Goal: Task Accomplishment & Management: Use online tool/utility

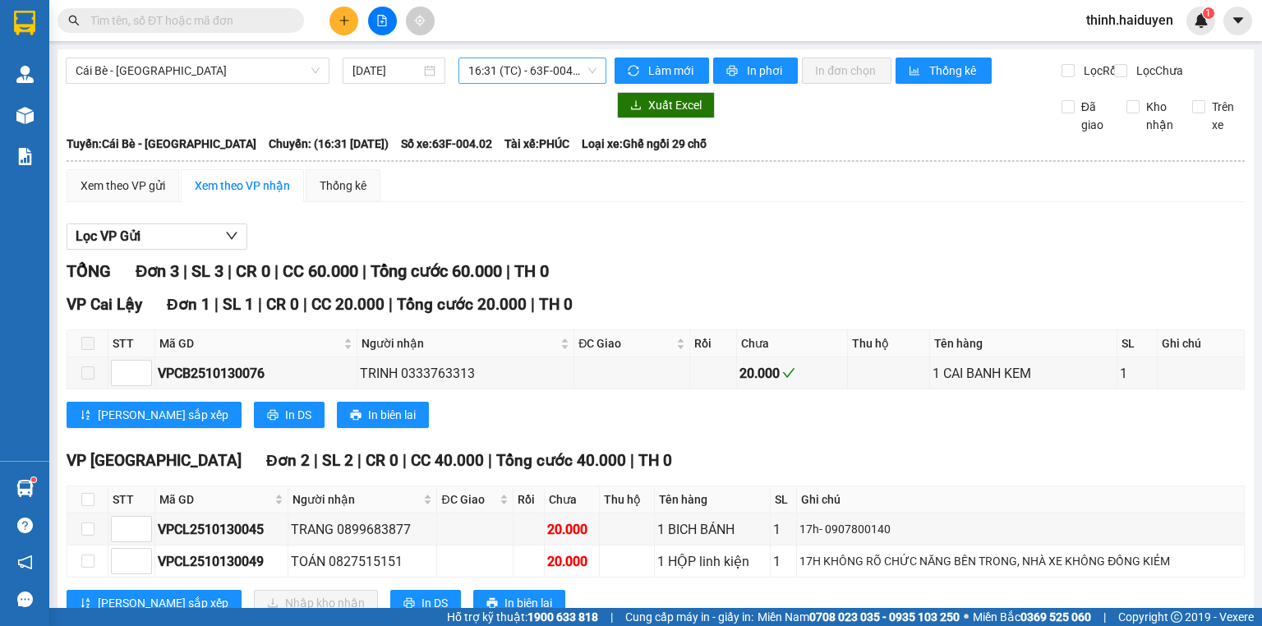
drag, startPoint x: 501, startPoint y: 72, endPoint x: 503, endPoint y: 101, distance: 28.8
click at [501, 75] on span "16:31 (TC) - 63F-004.02" at bounding box center [532, 70] width 129 height 25
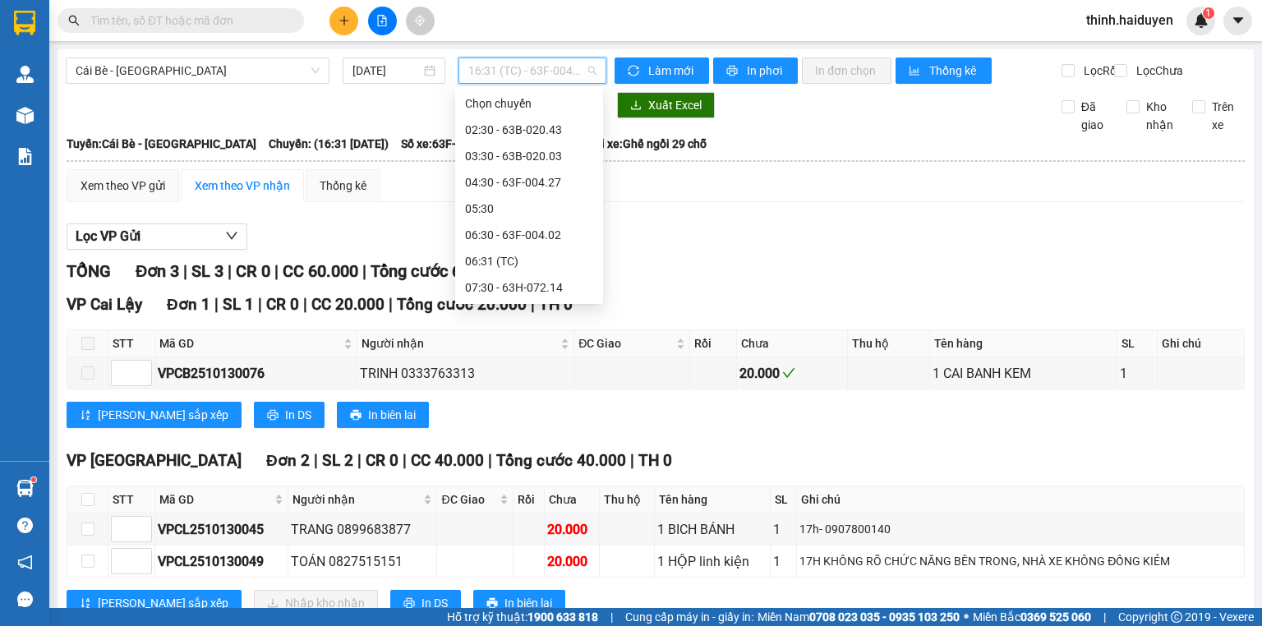
drag, startPoint x: 487, startPoint y: 256, endPoint x: 512, endPoint y: 260, distance: 25.0
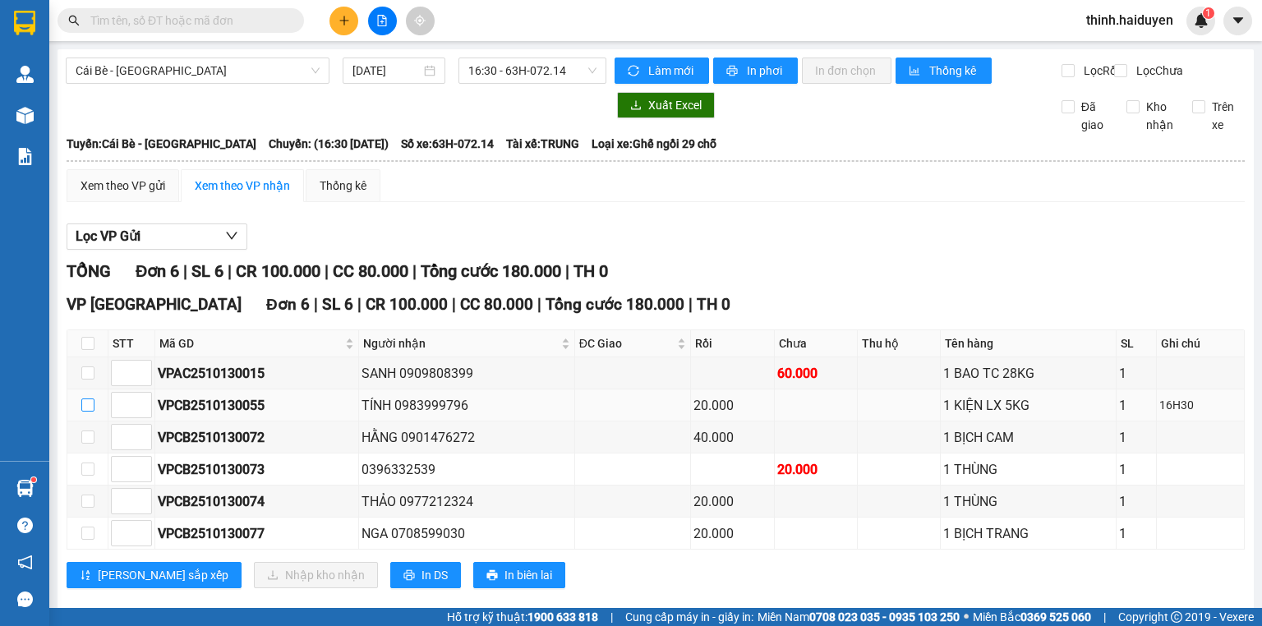
click at [82, 412] on input "checkbox" at bounding box center [87, 404] width 13 height 13
checkbox input "true"
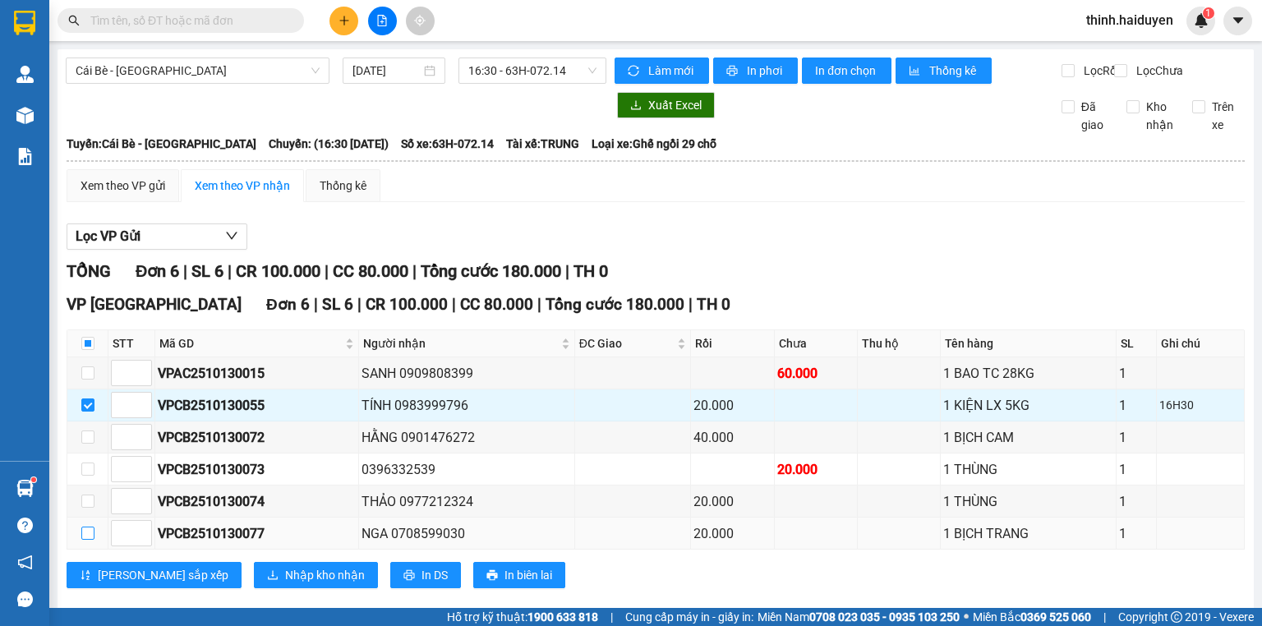
click at [86, 540] on input "checkbox" at bounding box center [87, 533] width 13 height 13
checkbox input "true"
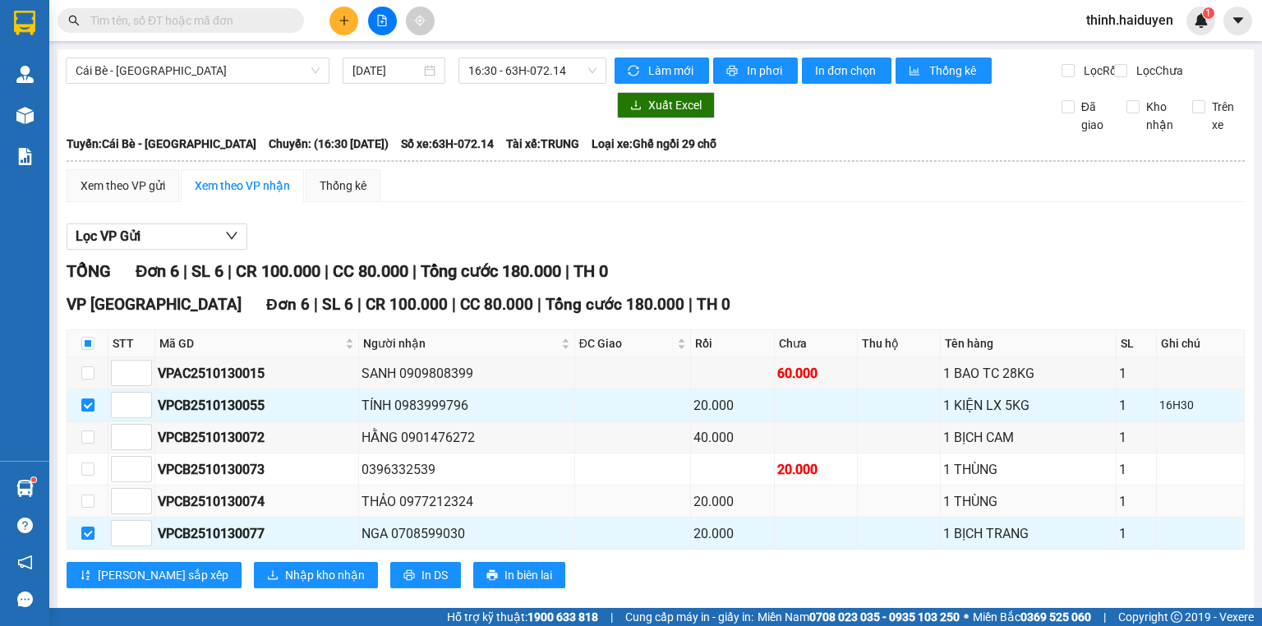
click at [97, 510] on td at bounding box center [87, 501] width 41 height 32
click at [85, 508] on input "checkbox" at bounding box center [87, 500] width 13 height 13
checkbox input "true"
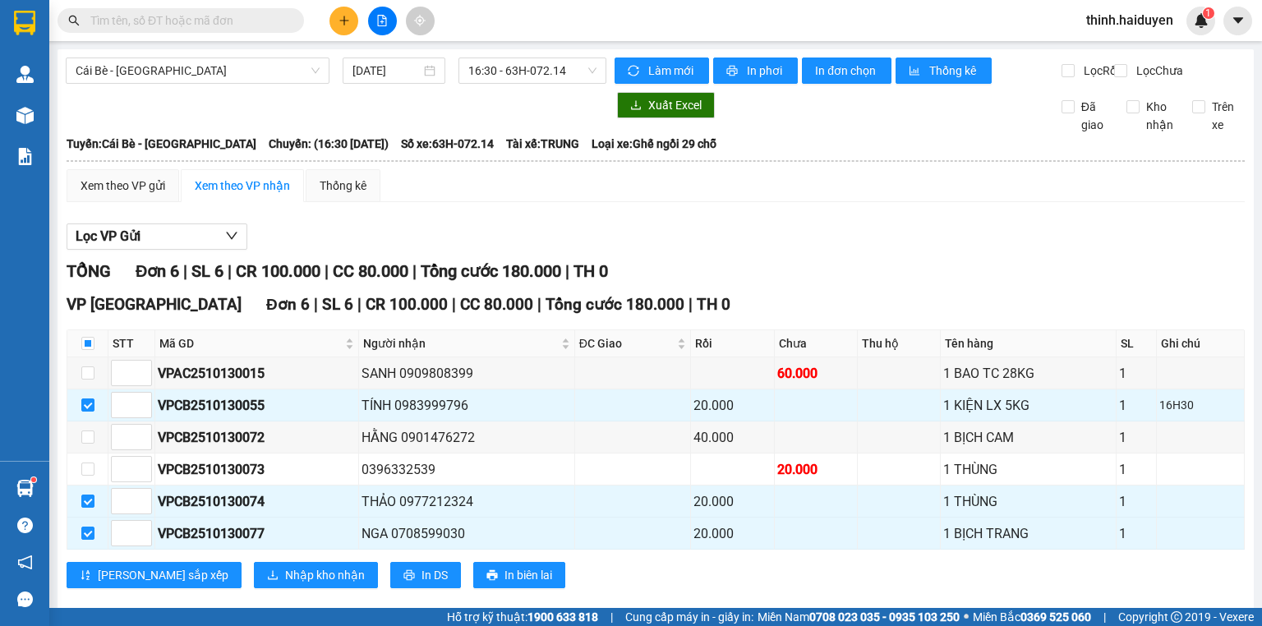
click at [209, 25] on input "text" at bounding box center [187, 20] width 194 height 18
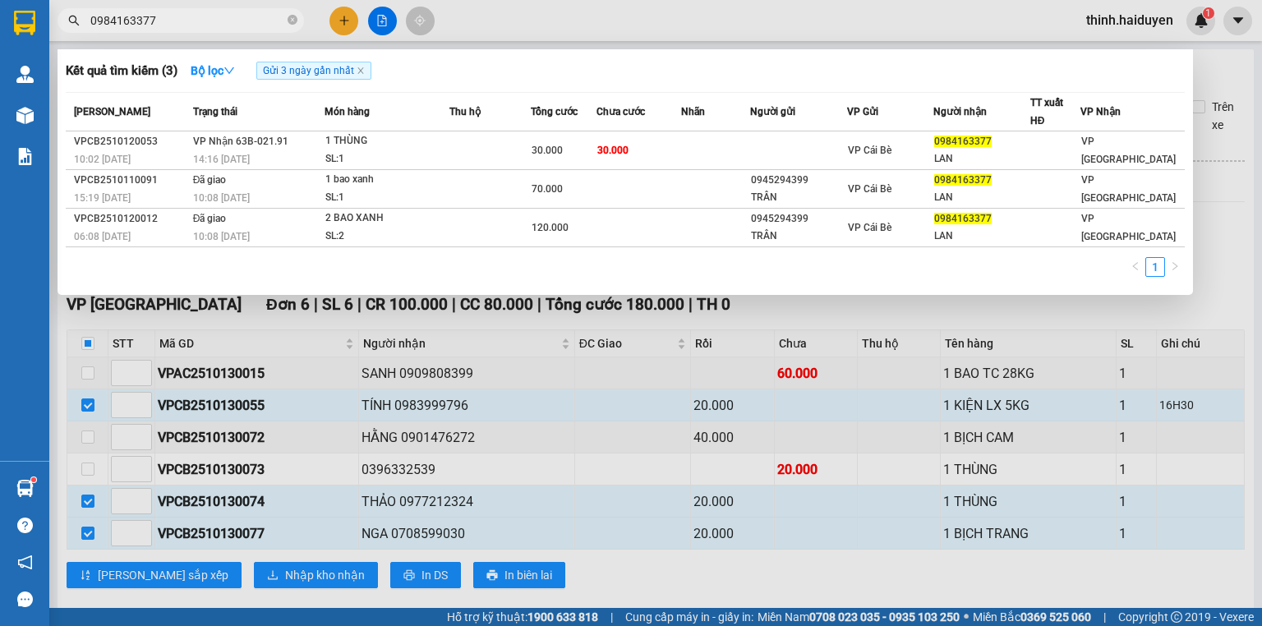
type input "0984163377"
click at [673, 453] on div at bounding box center [631, 313] width 1262 height 626
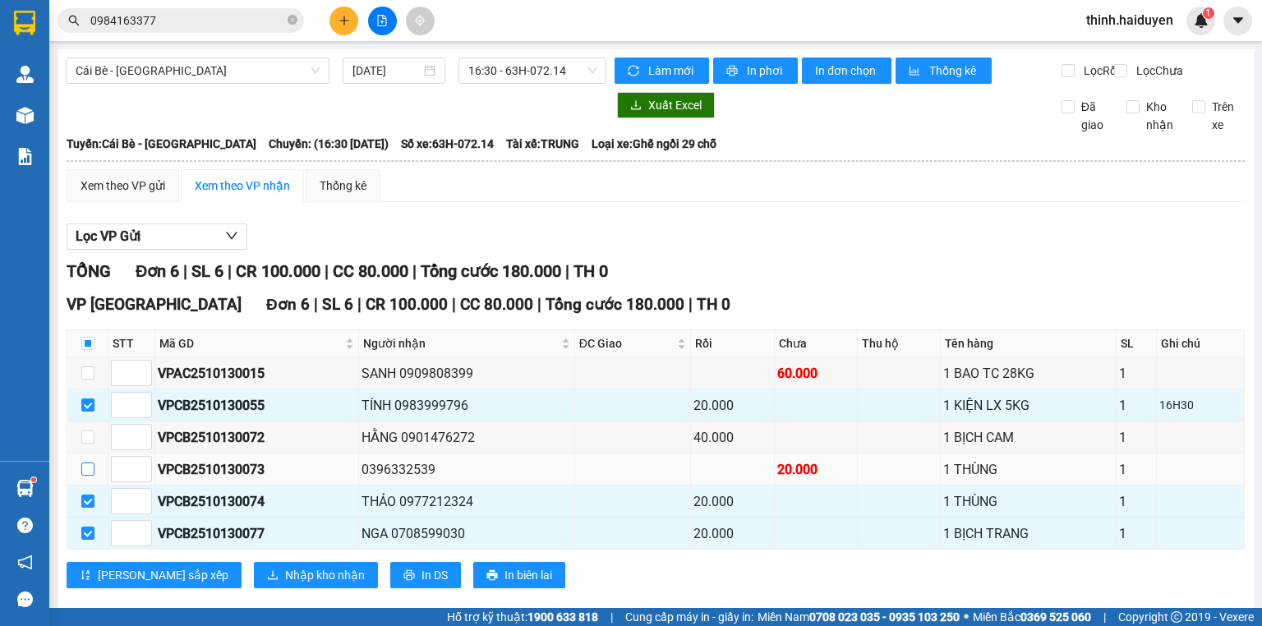
drag, startPoint x: 85, startPoint y: 477, endPoint x: 87, endPoint y: 468, distance: 9.2
click at [85, 476] on input "checkbox" at bounding box center [87, 468] width 13 height 13
checkbox input "true"
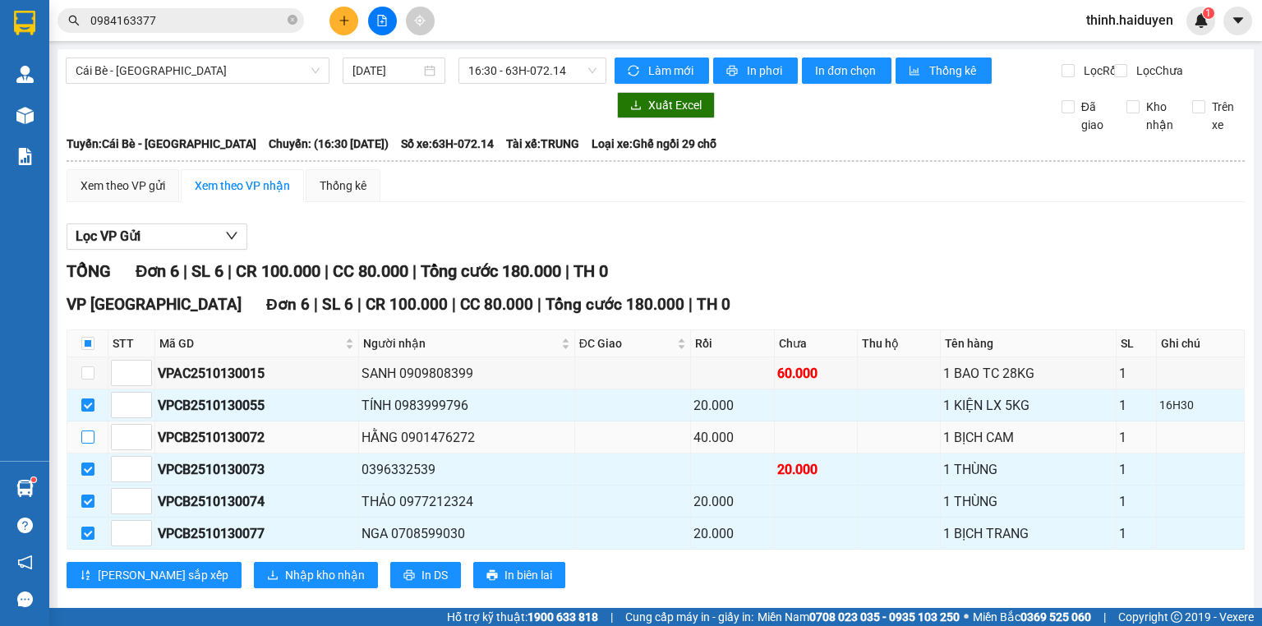
click at [87, 444] on input "checkbox" at bounding box center [87, 436] width 13 height 13
checkbox input "true"
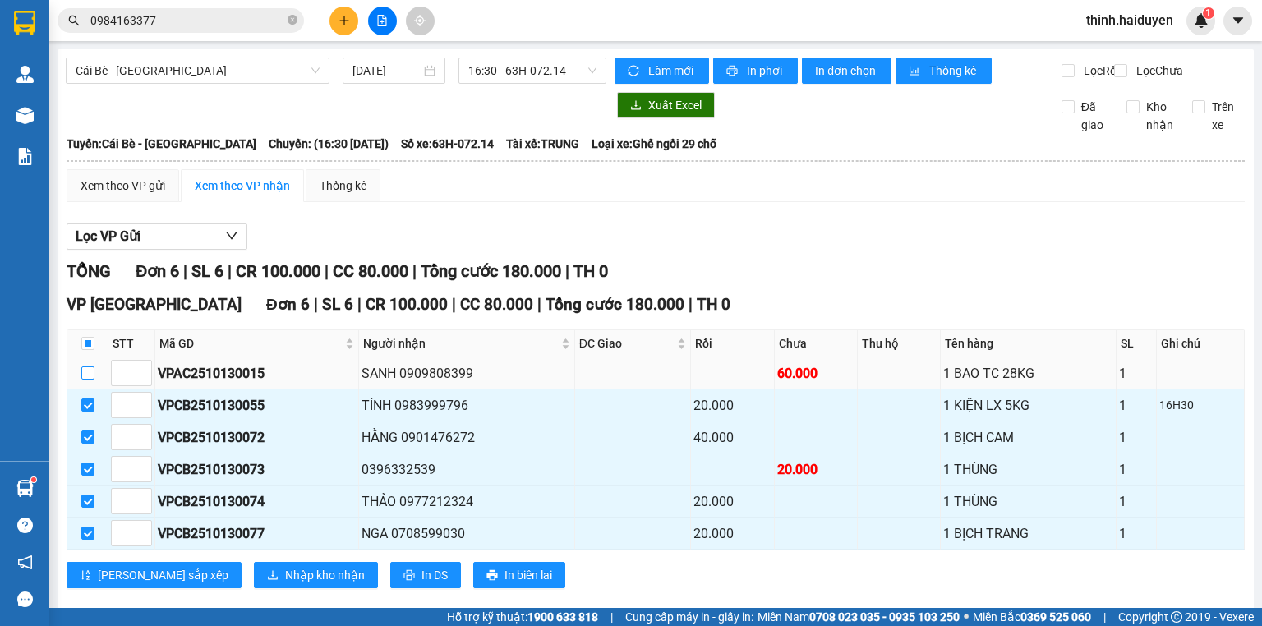
click at [83, 379] on input "checkbox" at bounding box center [87, 372] width 13 height 13
checkbox input "true"
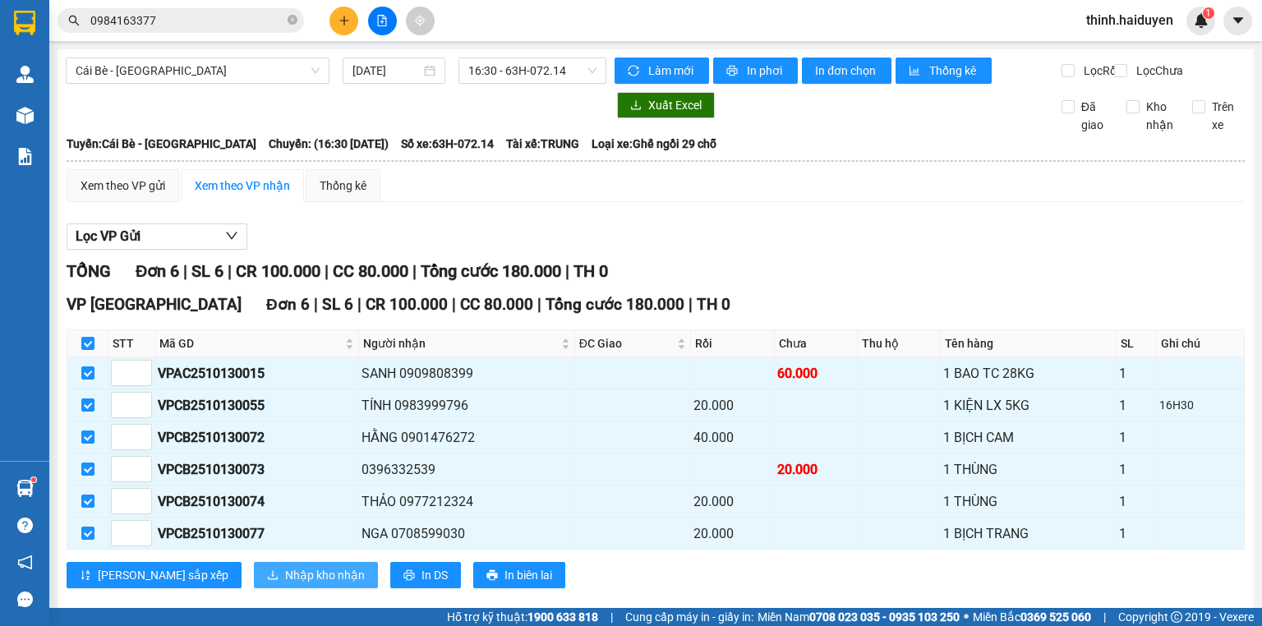
click at [285, 576] on span "Nhập kho nhận" at bounding box center [325, 575] width 80 height 18
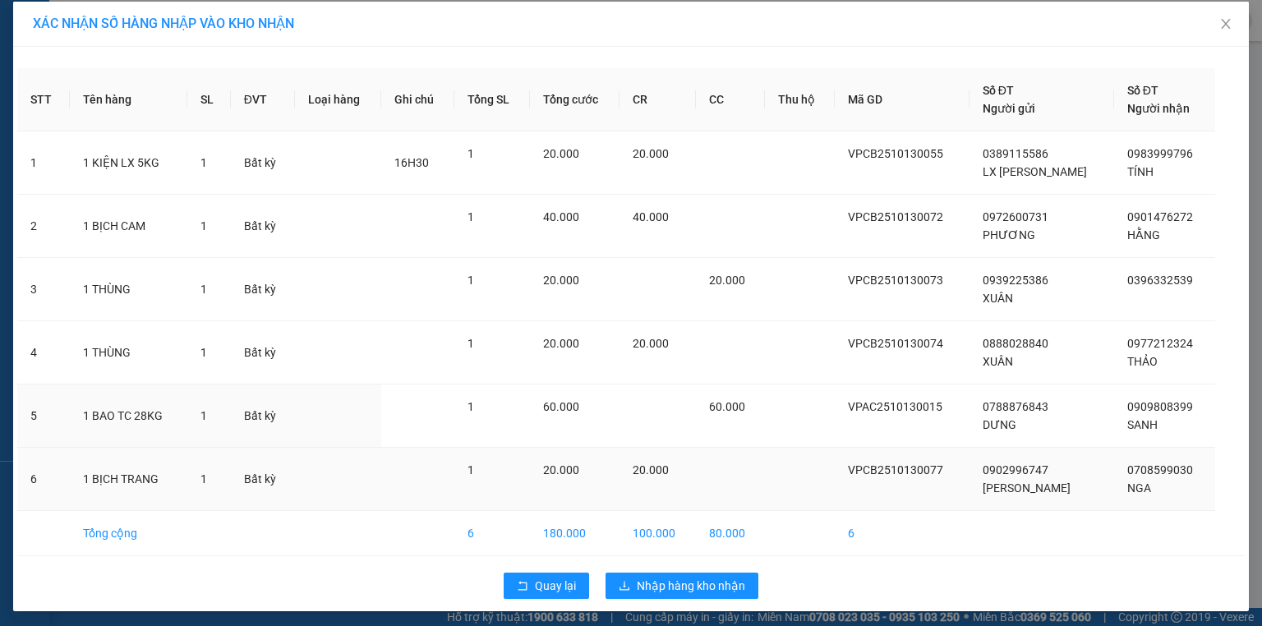
scroll to position [10, 0]
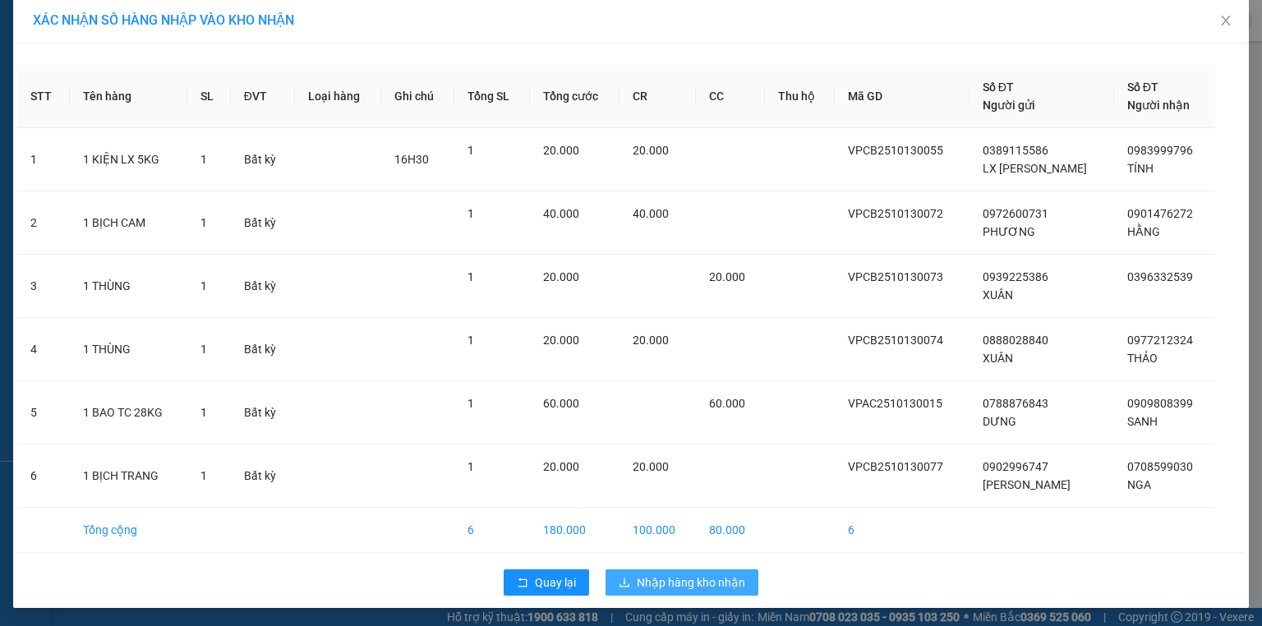
click at [663, 576] on span "Nhập hàng kho nhận" at bounding box center [691, 582] width 108 height 18
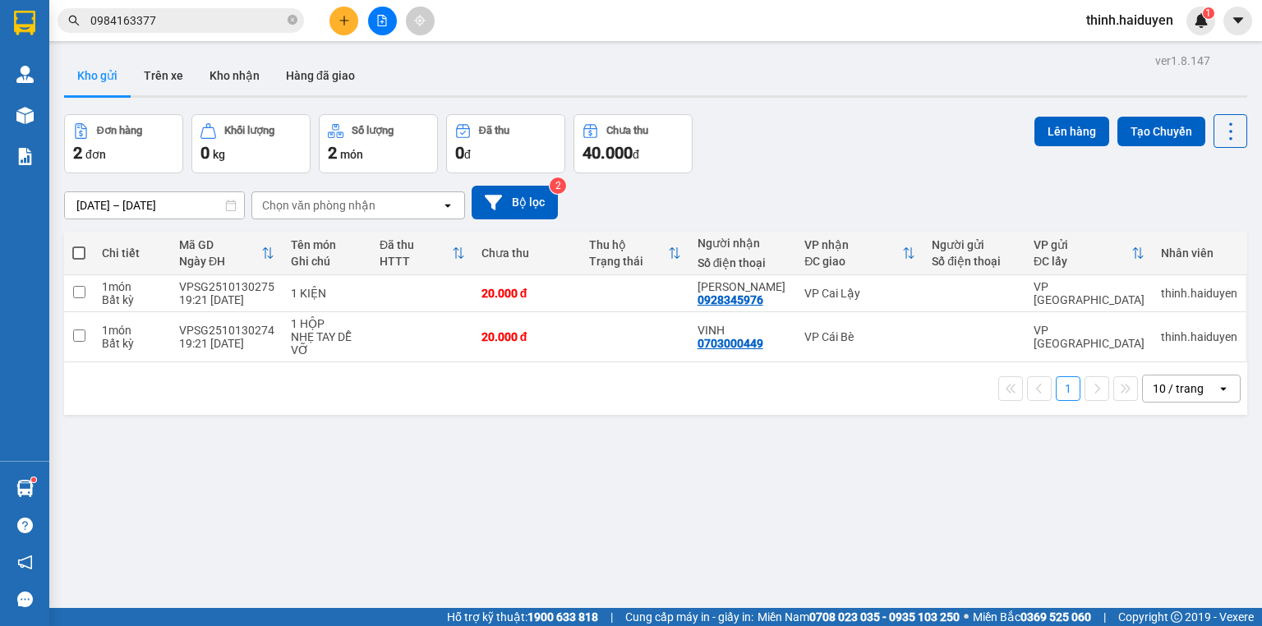
click at [377, 18] on icon "file-add" at bounding box center [381, 20] width 11 height 11
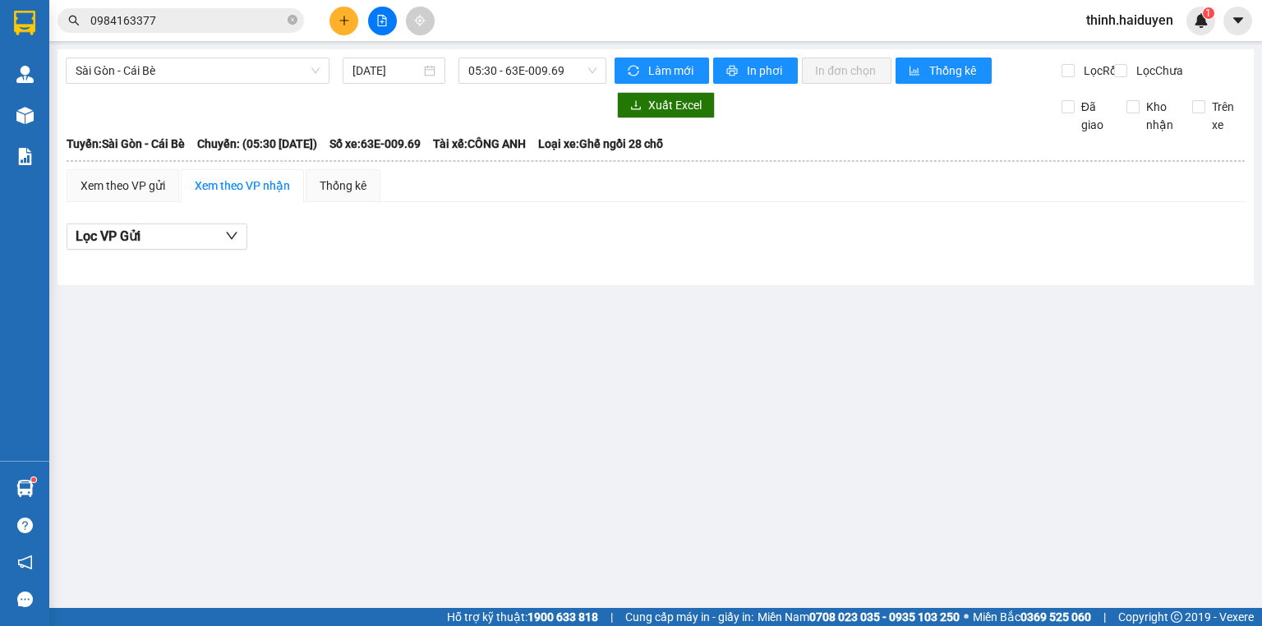
drag, startPoint x: 170, startPoint y: 75, endPoint x: 161, endPoint y: 86, distance: 14.6
click at [170, 74] on span "Sài Gòn - Cái Bè" at bounding box center [198, 70] width 244 height 25
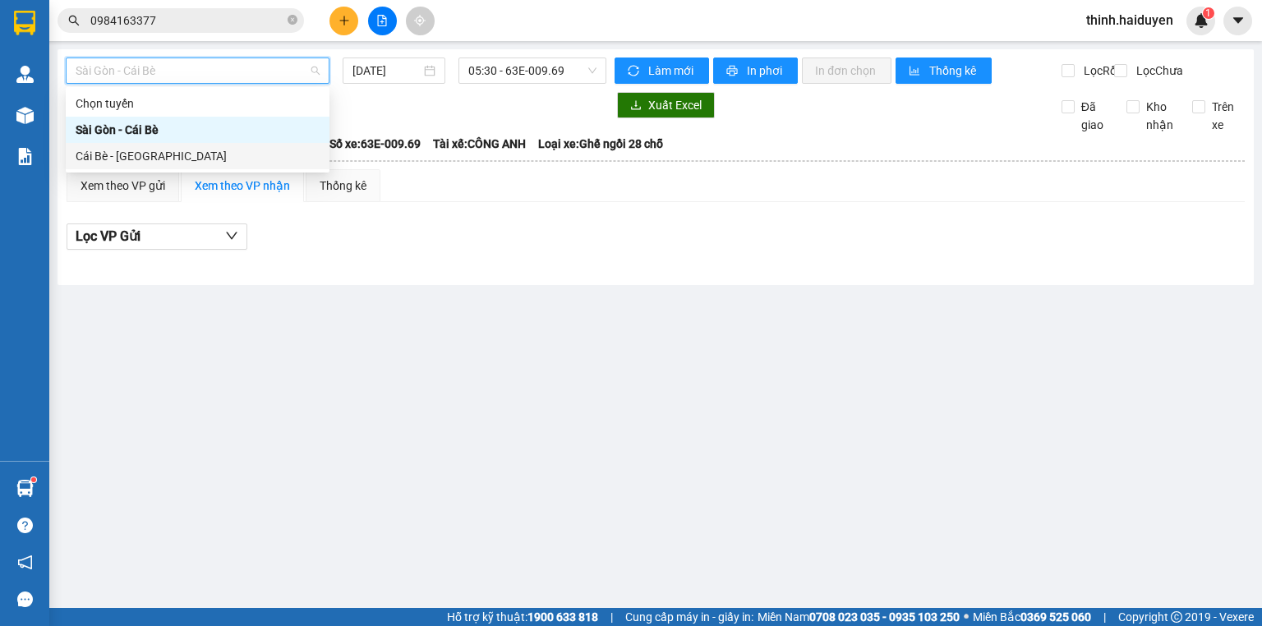
click at [139, 148] on div "Cái Bè - [GEOGRAPHIC_DATA]" at bounding box center [198, 156] width 244 height 18
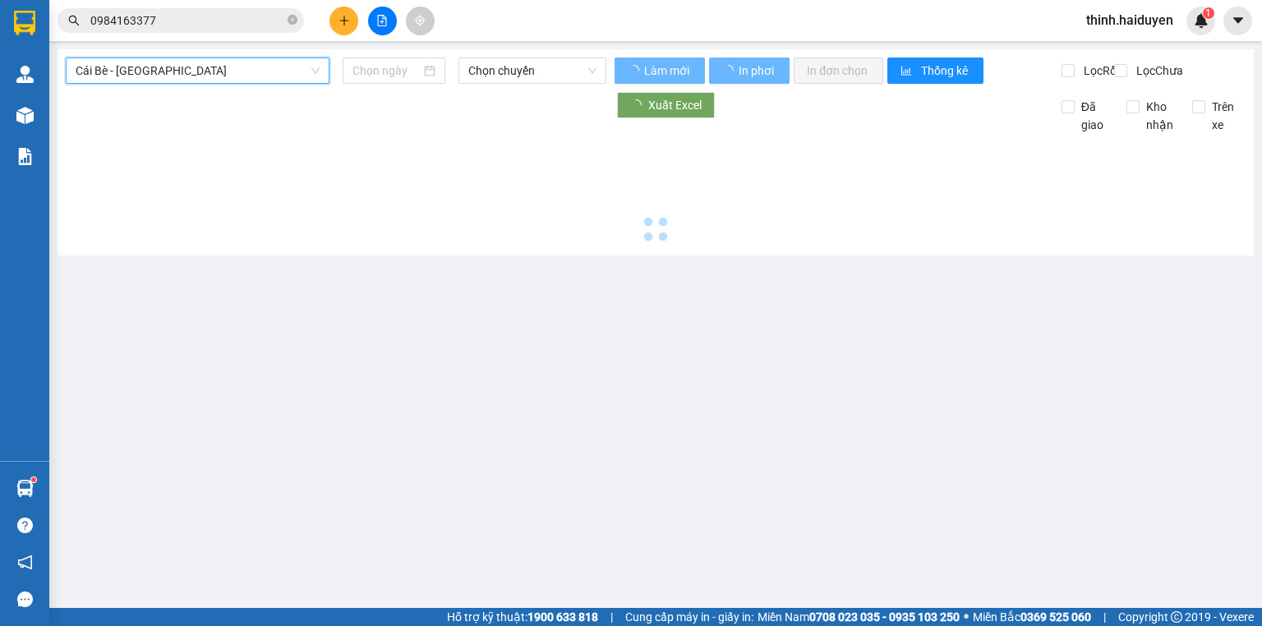
type input "[DATE]"
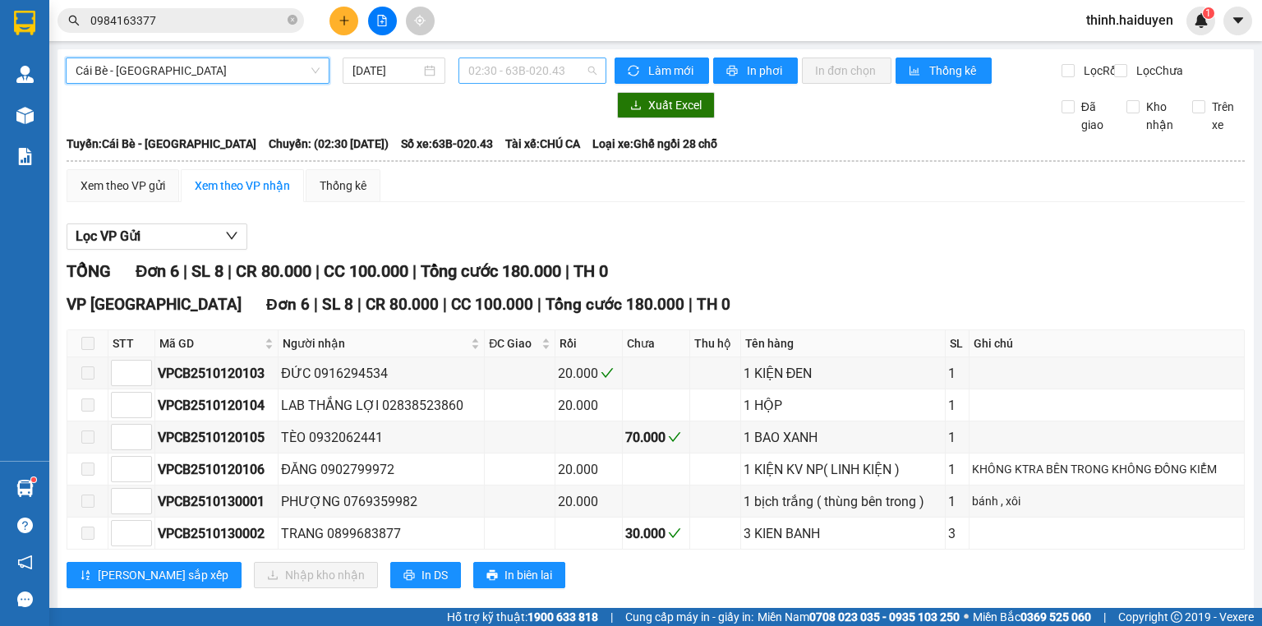
click at [503, 60] on span "02:30 - 63B-020.43" at bounding box center [532, 70] width 129 height 25
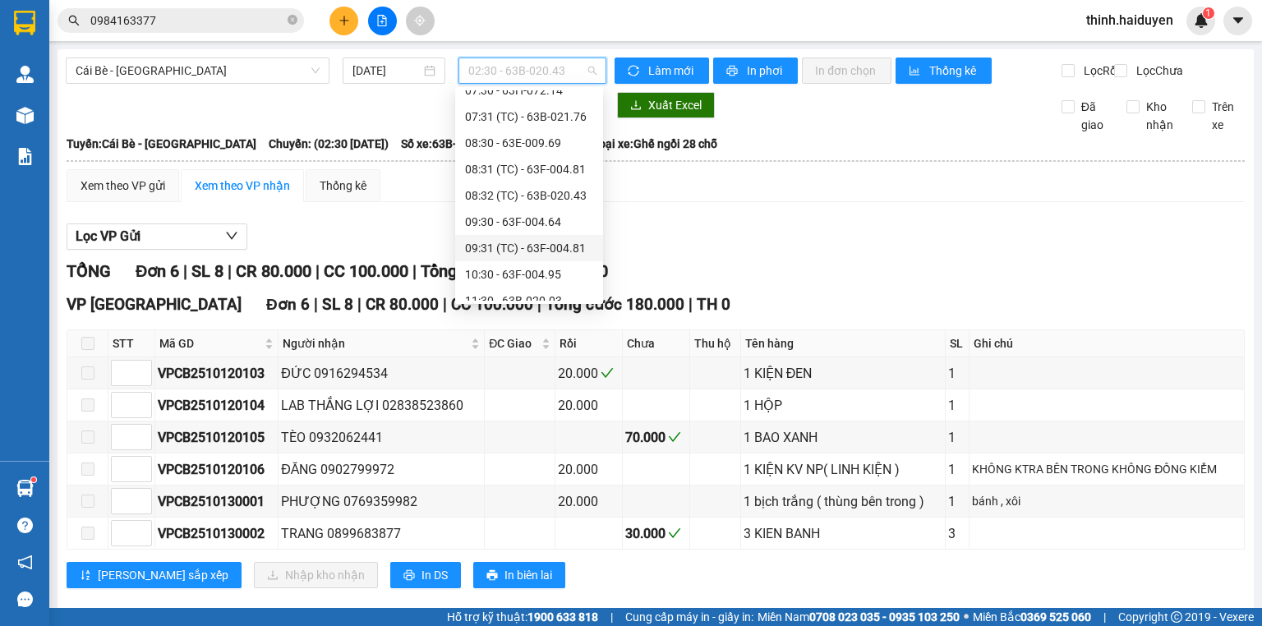
scroll to position [421, 0]
click at [517, 289] on div "16:31 (TC) - 63F-004.02" at bounding box center [529, 287] width 128 height 18
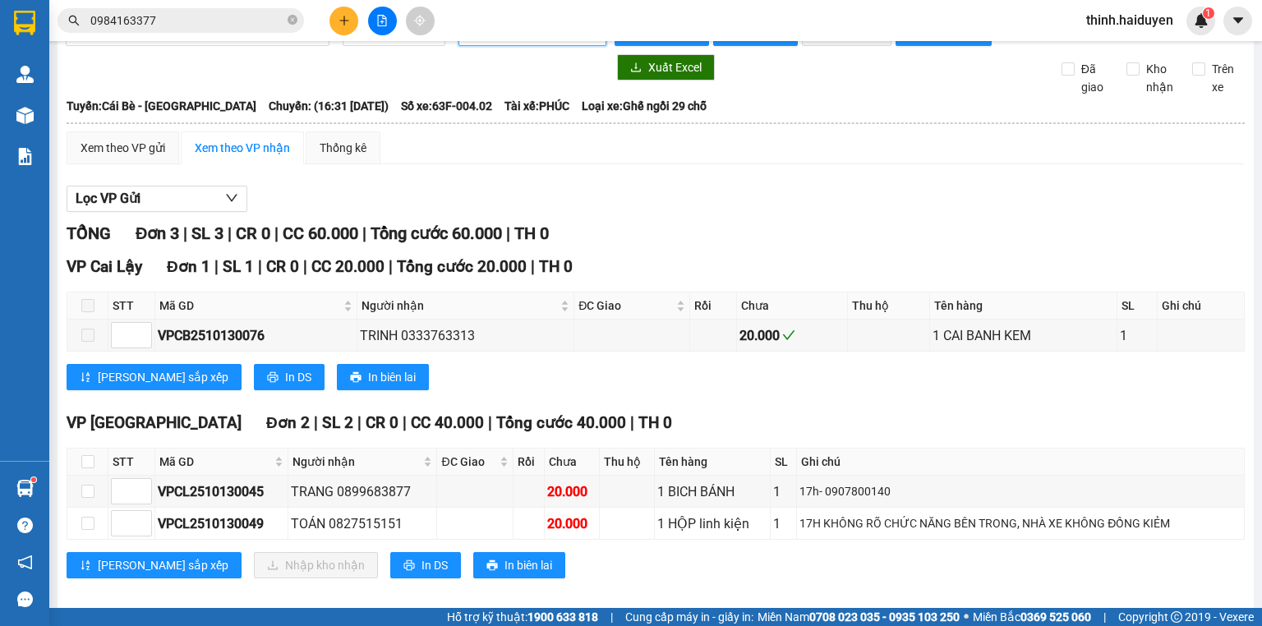
scroll to position [65, 0]
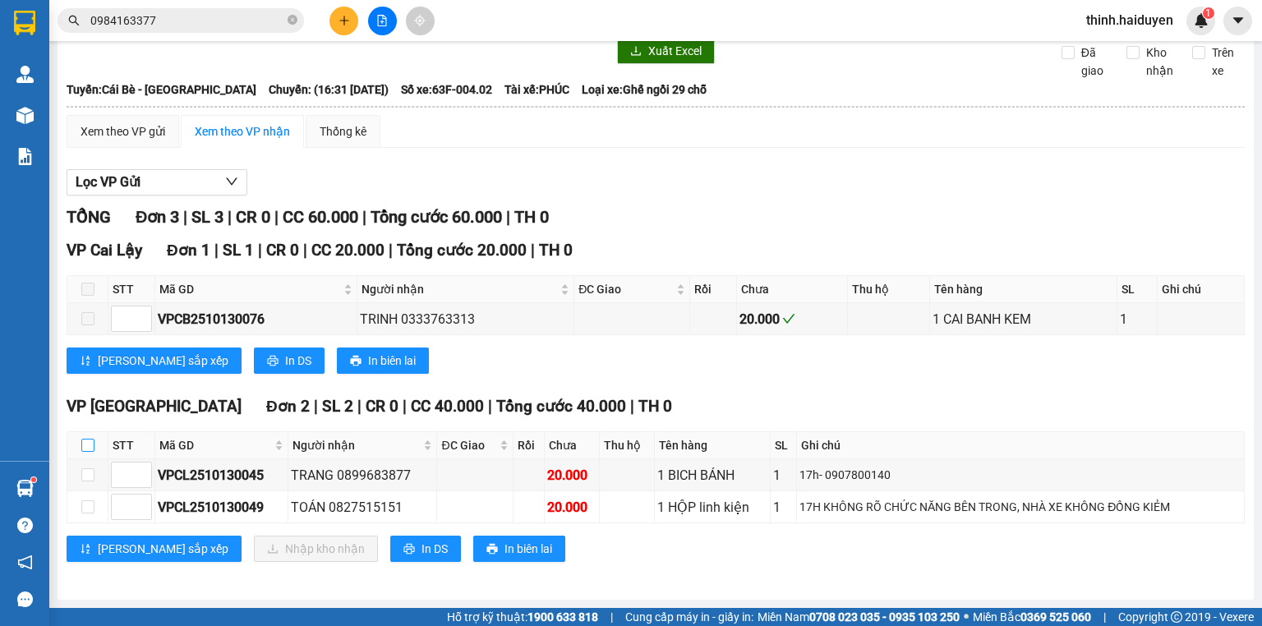
click at [90, 449] on input "checkbox" at bounding box center [87, 445] width 13 height 13
checkbox input "true"
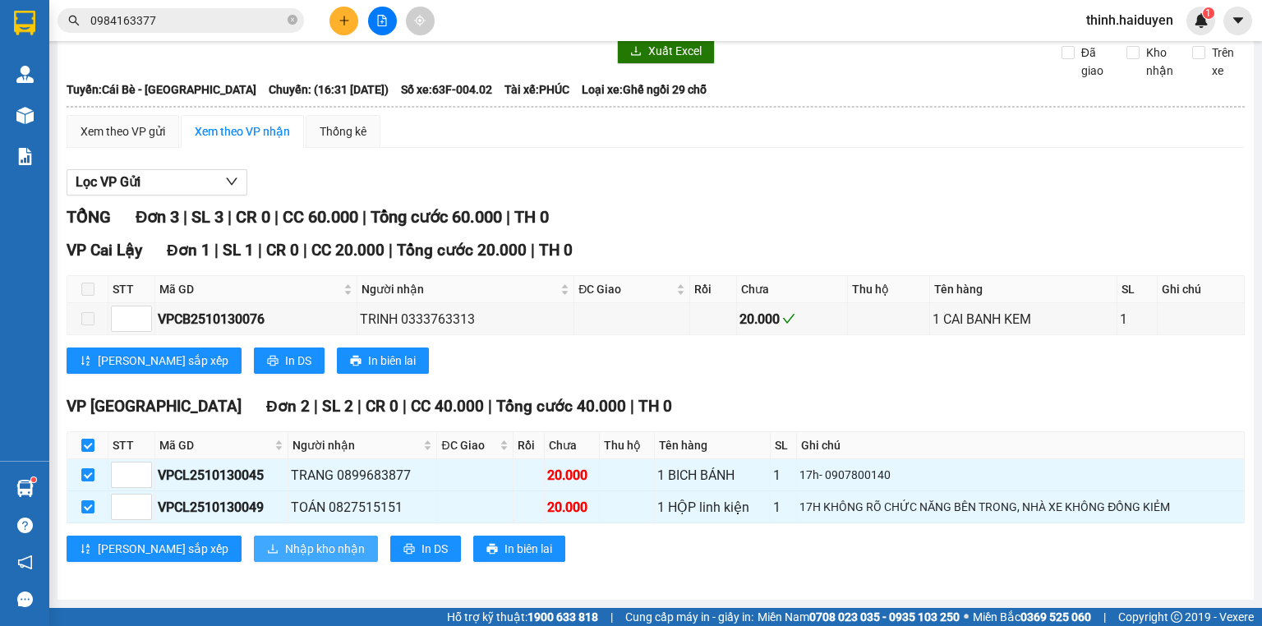
click at [254, 559] on button "Nhập kho nhận" at bounding box center [316, 549] width 124 height 26
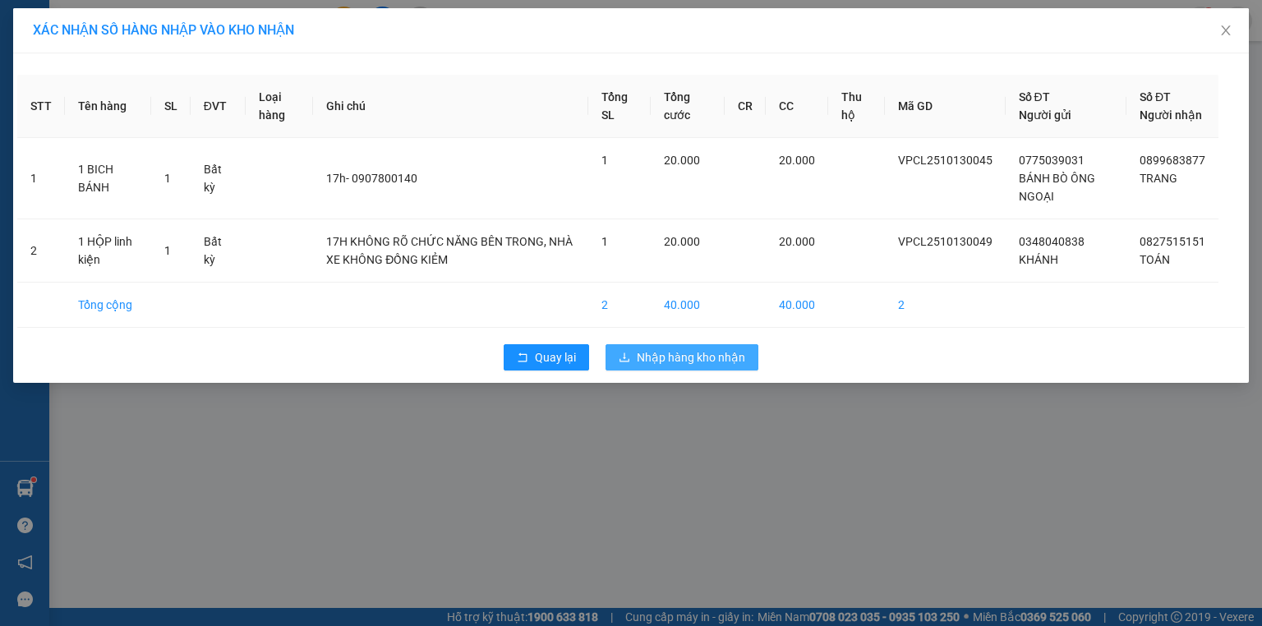
click at [692, 370] on button "Nhập hàng kho nhận" at bounding box center [681, 357] width 153 height 26
